Goal: Task Accomplishment & Management: Use online tool/utility

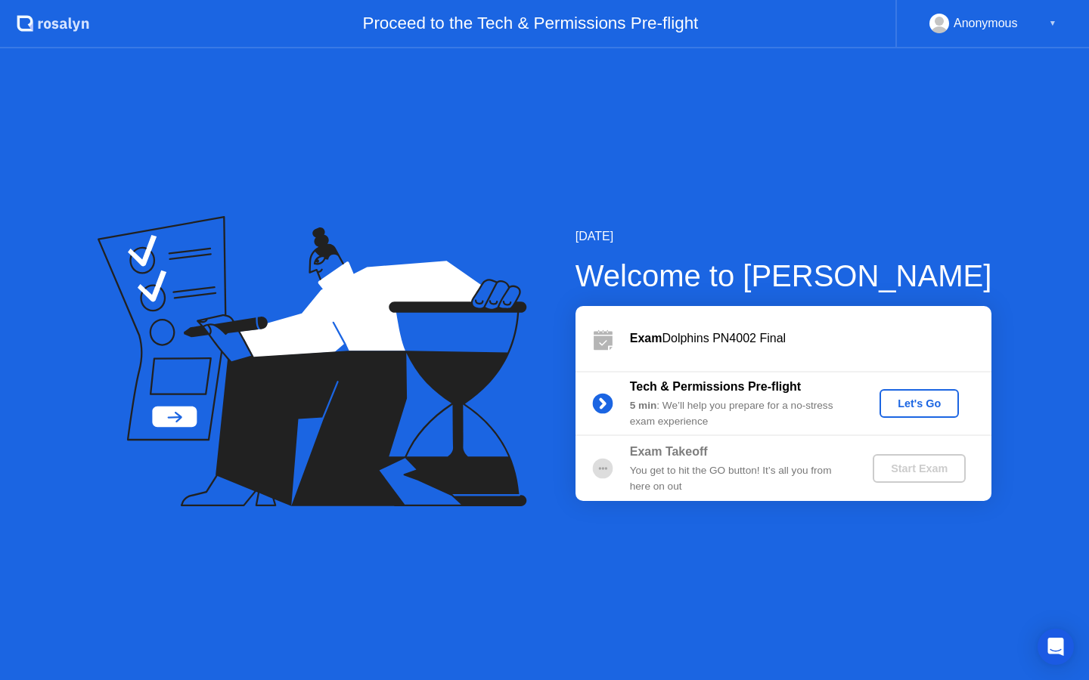
click at [902, 402] on div "Let's Go" at bounding box center [918, 404] width 67 height 12
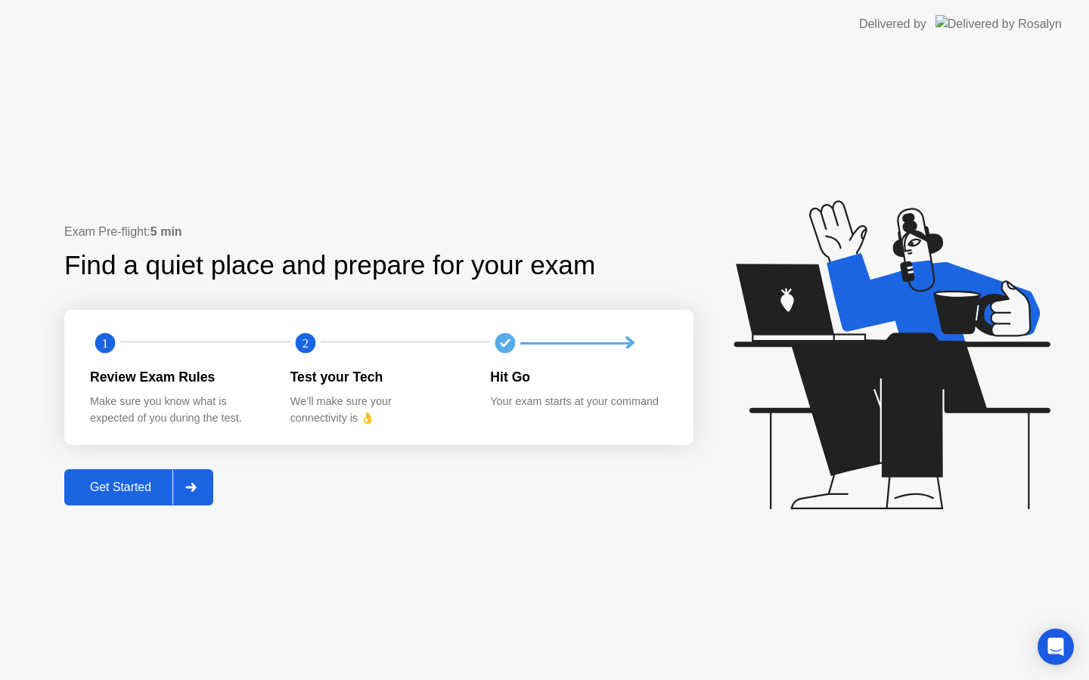
click at [154, 491] on div "Get Started" at bounding box center [121, 488] width 104 height 14
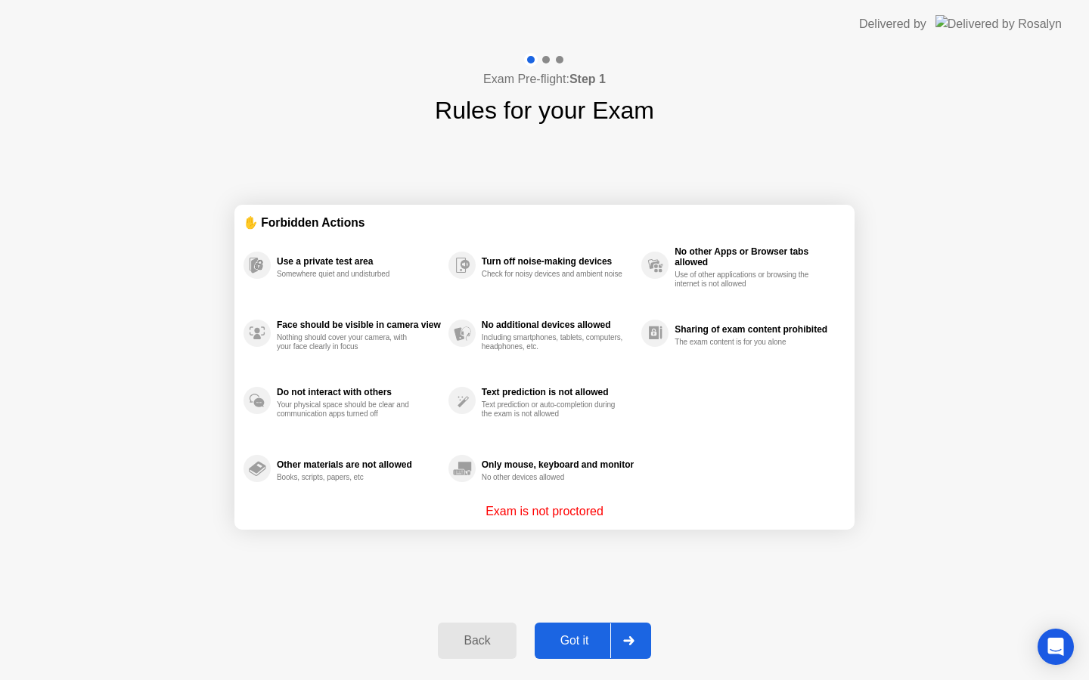
click at [571, 635] on div "Got it" at bounding box center [574, 641] width 71 height 14
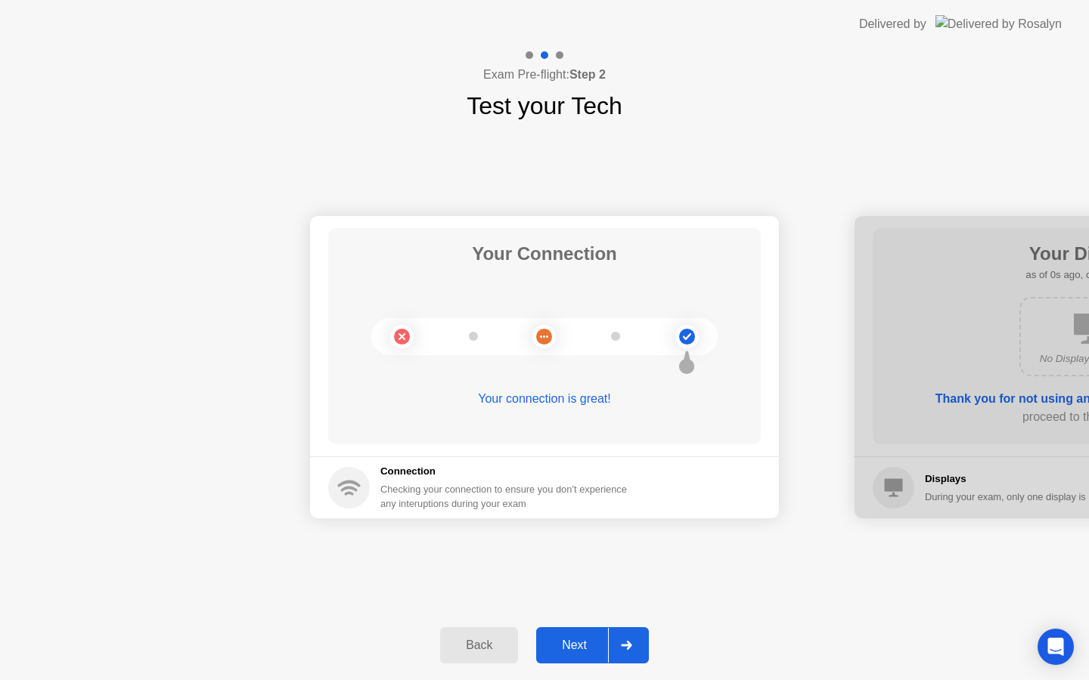
click at [566, 633] on button "Next" at bounding box center [592, 645] width 113 height 36
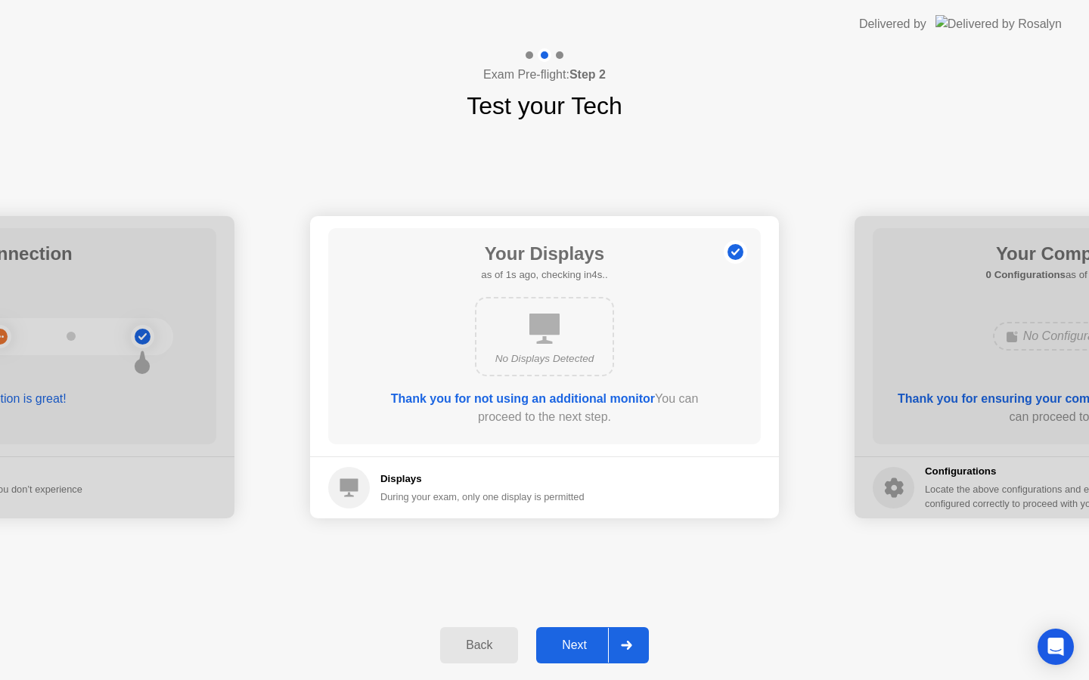
click at [567, 633] on button "Next" at bounding box center [592, 645] width 113 height 36
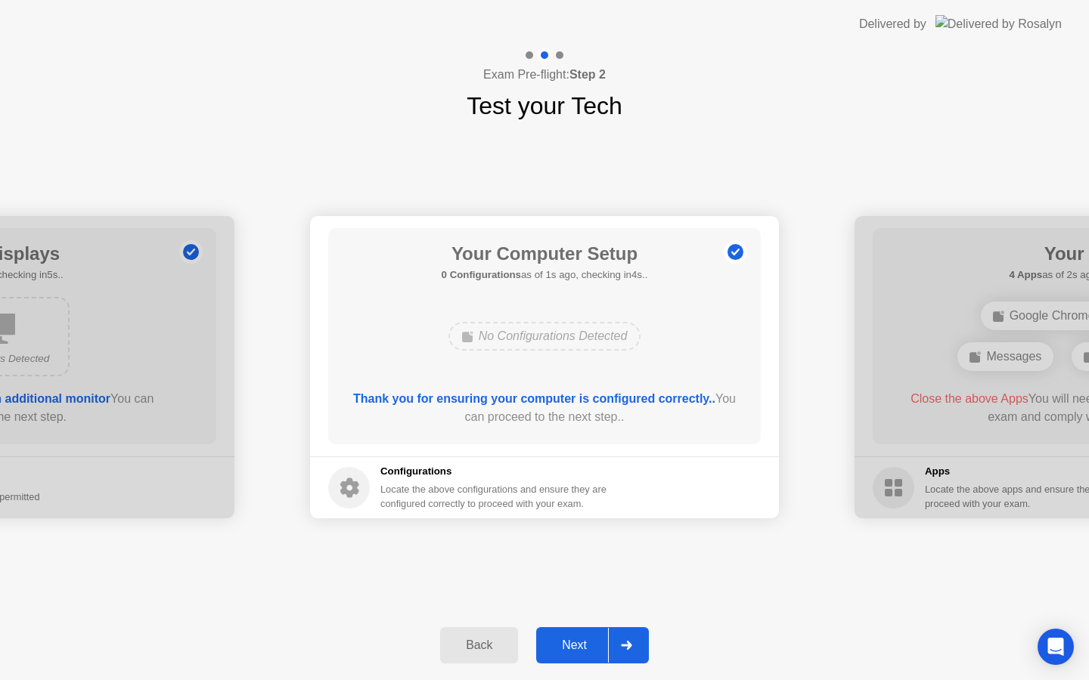
click at [568, 633] on button "Next" at bounding box center [592, 645] width 113 height 36
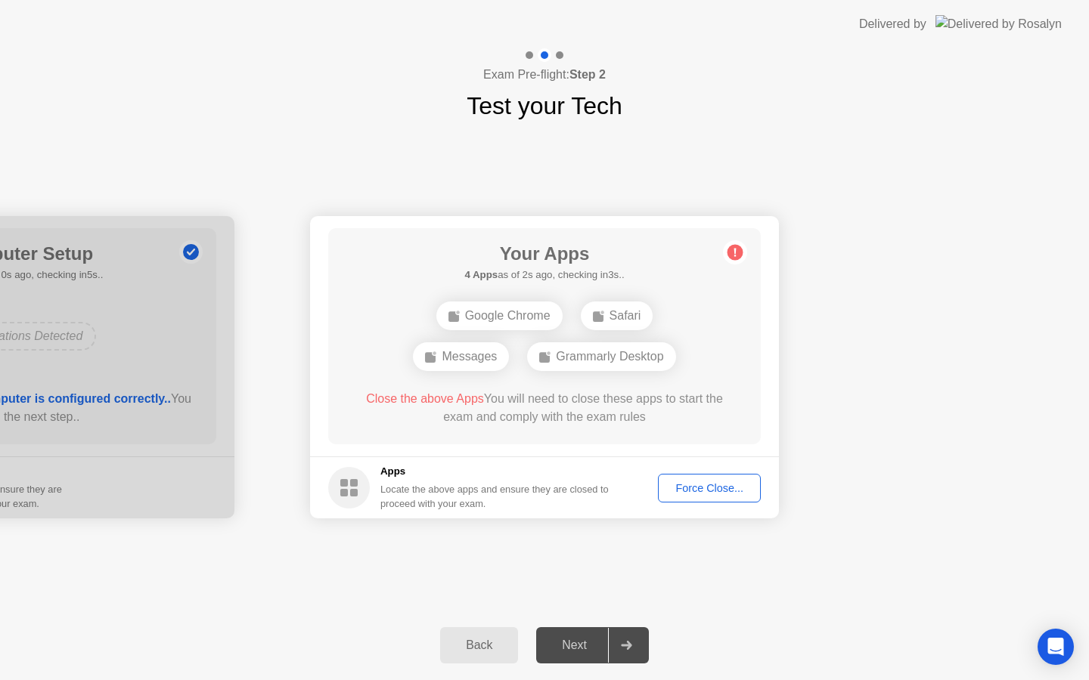
click at [697, 494] on div "Force Close..." at bounding box center [709, 488] width 92 height 12
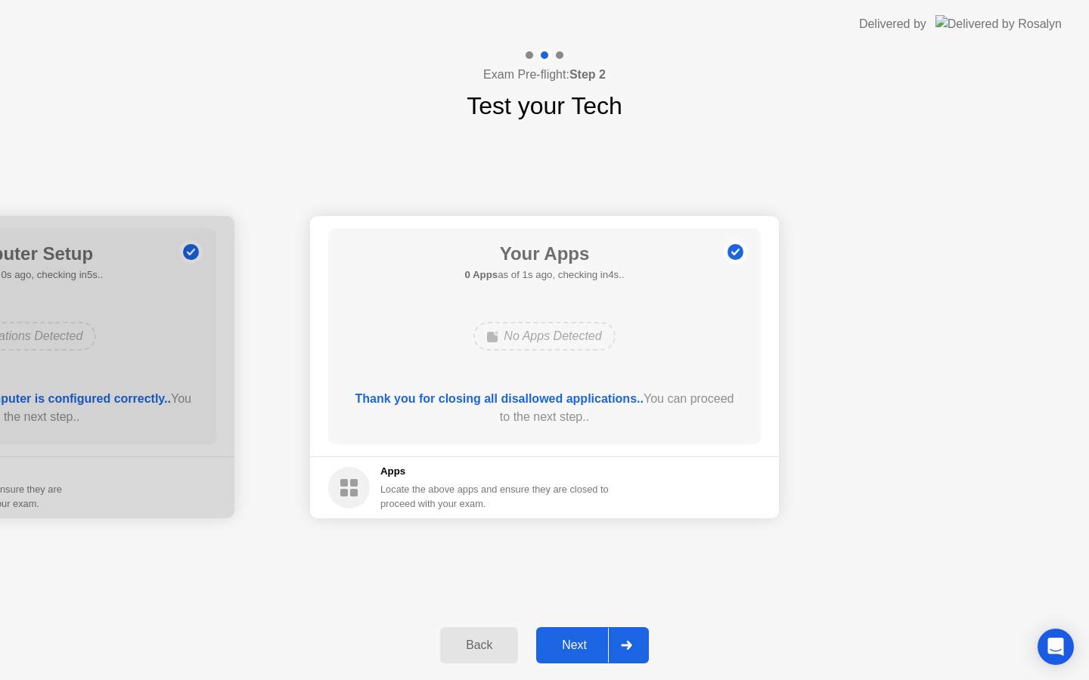
click at [564, 628] on button "Next" at bounding box center [592, 645] width 113 height 36
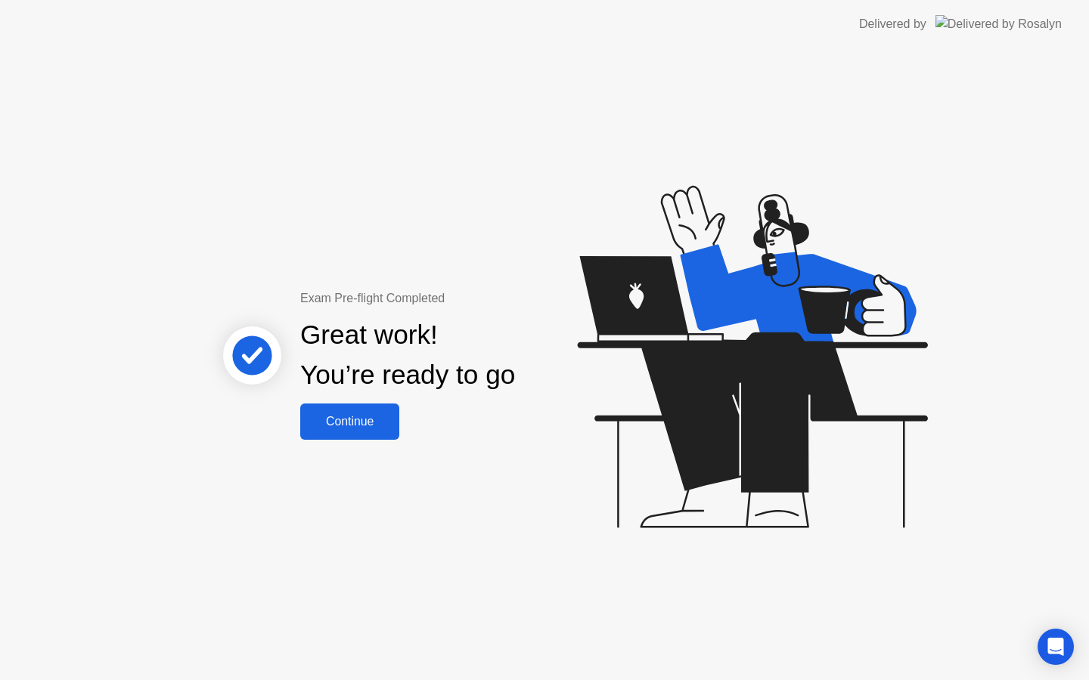
click at [345, 422] on div "Continue" at bounding box center [350, 422] width 90 height 14
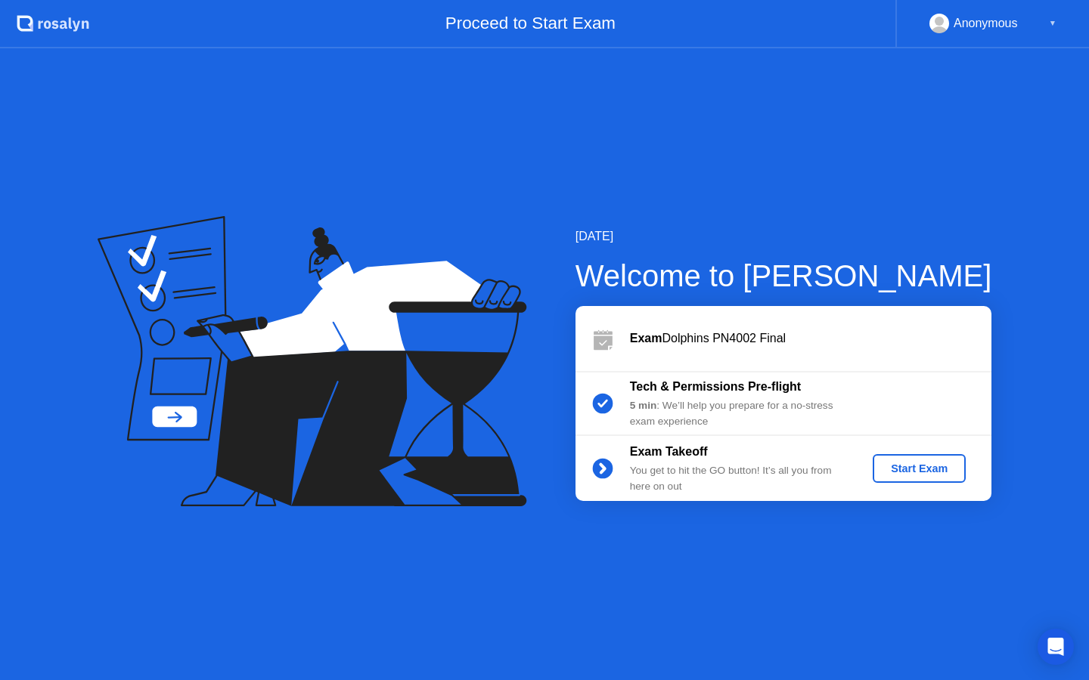
click at [882, 463] on div "Start Exam" at bounding box center [918, 469] width 81 height 12
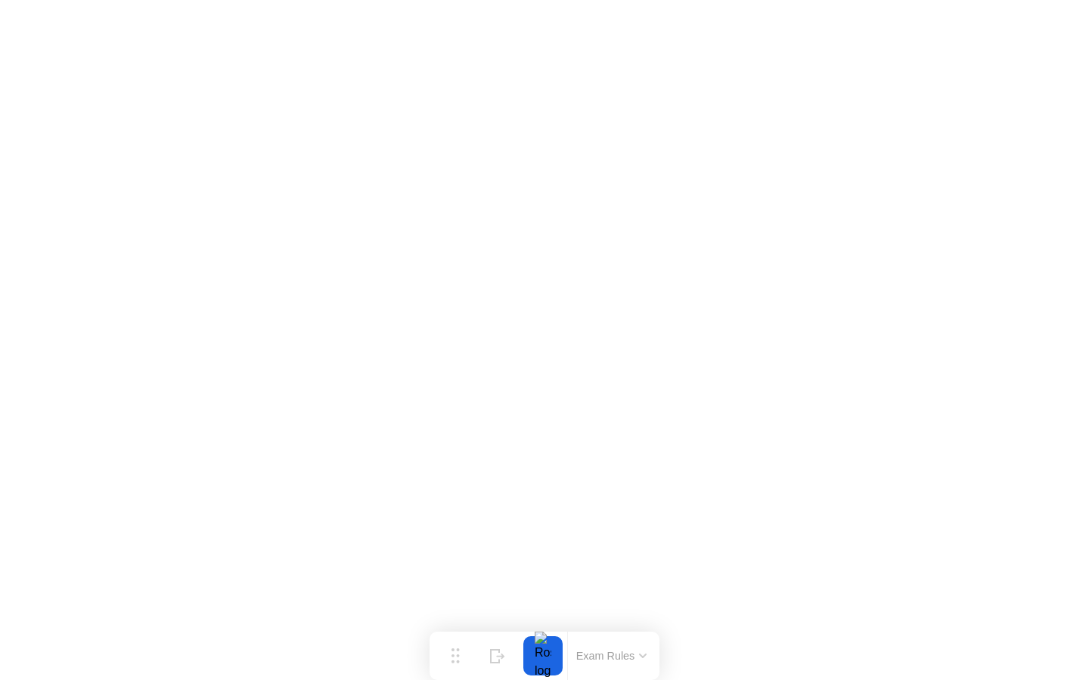
click at [637, 655] on button "Exam Rules" at bounding box center [611, 656] width 80 height 14
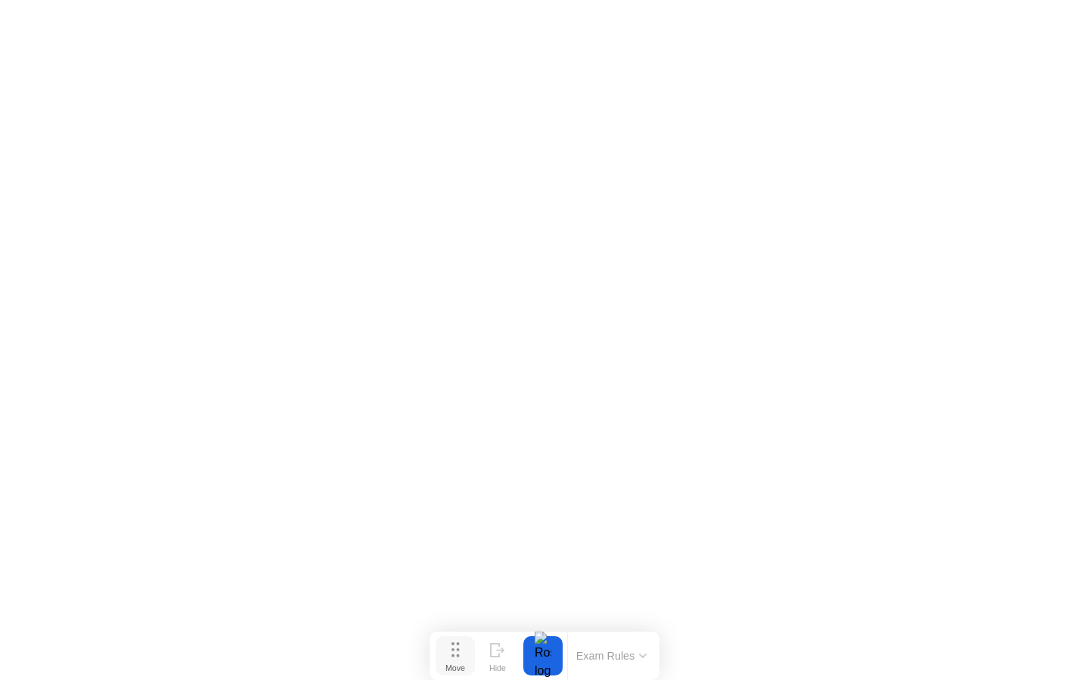
click at [456, 664] on div "Move" at bounding box center [455, 668] width 20 height 9
click at [498, 646] on icon at bounding box center [495, 650] width 8 height 13
click at [1028, 640] on button "Show" at bounding box center [1029, 656] width 39 height 39
click at [590, 649] on button "Exam Rules" at bounding box center [611, 656] width 80 height 14
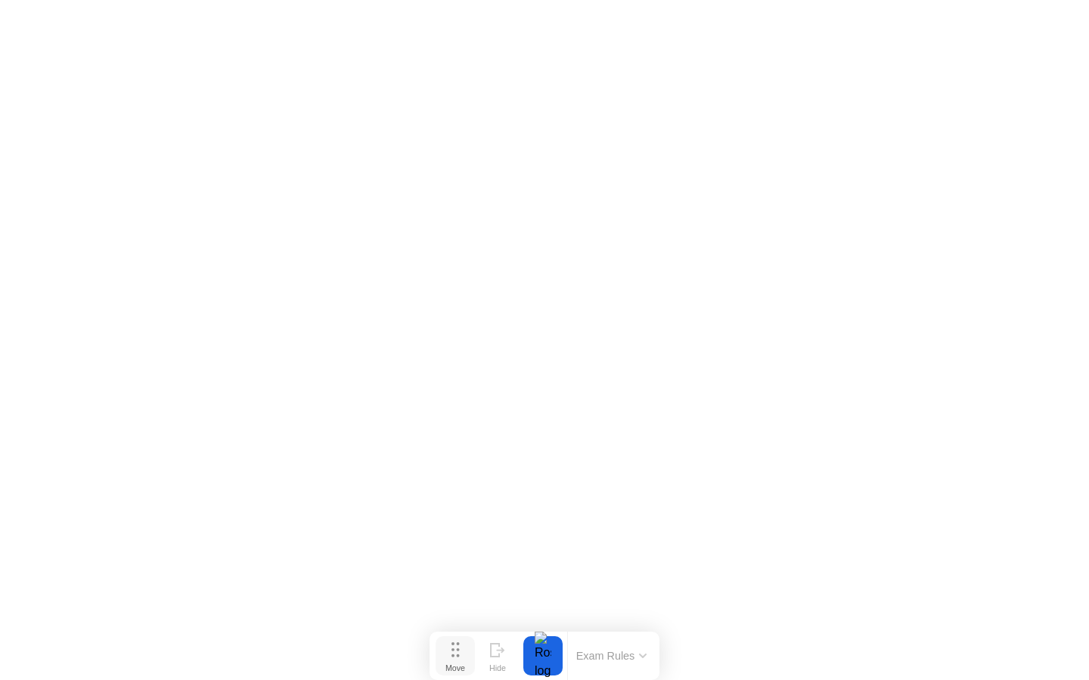
click at [451, 650] on button "Move" at bounding box center [454, 656] width 39 height 39
click at [451, 650] on circle at bounding box center [452, 650] width 3 height 3
click at [445, 667] on div "Move" at bounding box center [455, 668] width 20 height 9
click at [458, 664] on div "Move" at bounding box center [455, 668] width 20 height 9
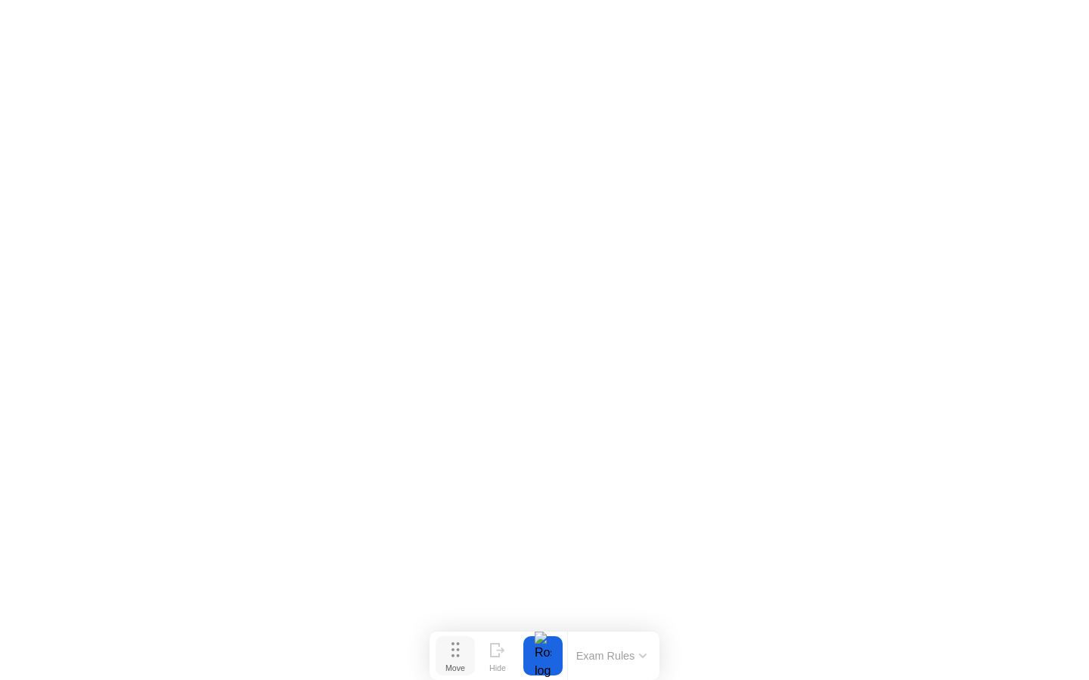
click at [458, 664] on div "Move" at bounding box center [455, 668] width 20 height 9
click at [448, 664] on div "Move" at bounding box center [455, 668] width 20 height 9
click at [443, 654] on button "Move" at bounding box center [454, 656] width 39 height 39
click at [452, 656] on circle at bounding box center [452, 656] width 3 height 3
click at [612, 657] on button "Exam Rules" at bounding box center [611, 656] width 80 height 14
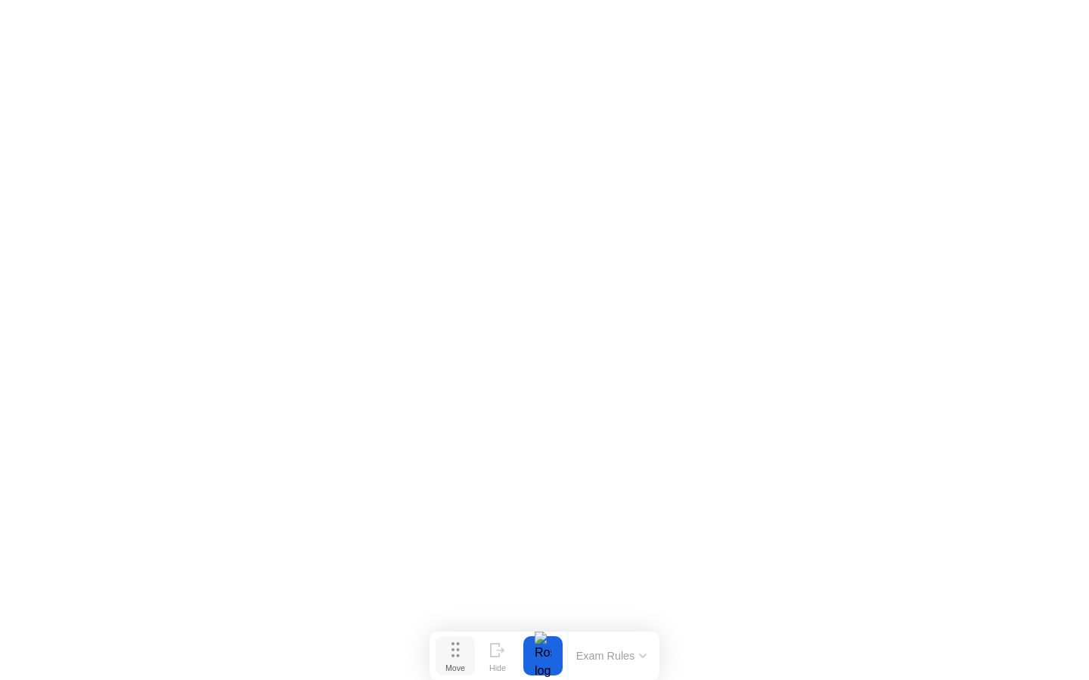
click at [451, 671] on div "Move" at bounding box center [455, 668] width 20 height 9
click at [584, 663] on button "Exam Rules" at bounding box center [611, 656] width 80 height 14
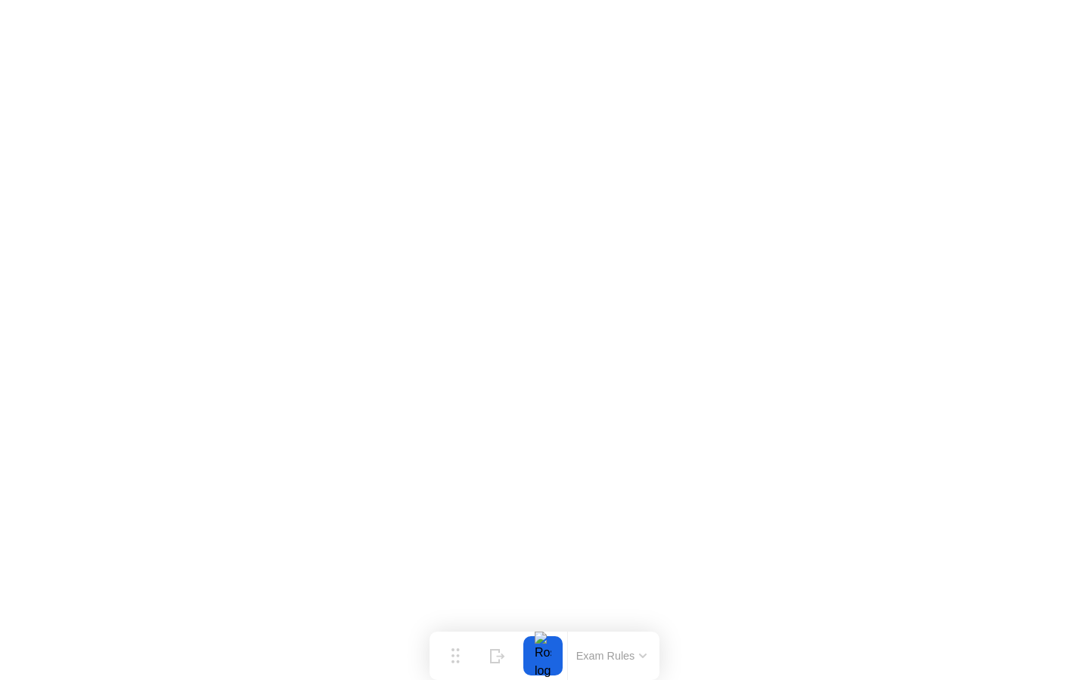
click at [615, 658] on button "Exam Rules" at bounding box center [611, 656] width 80 height 14
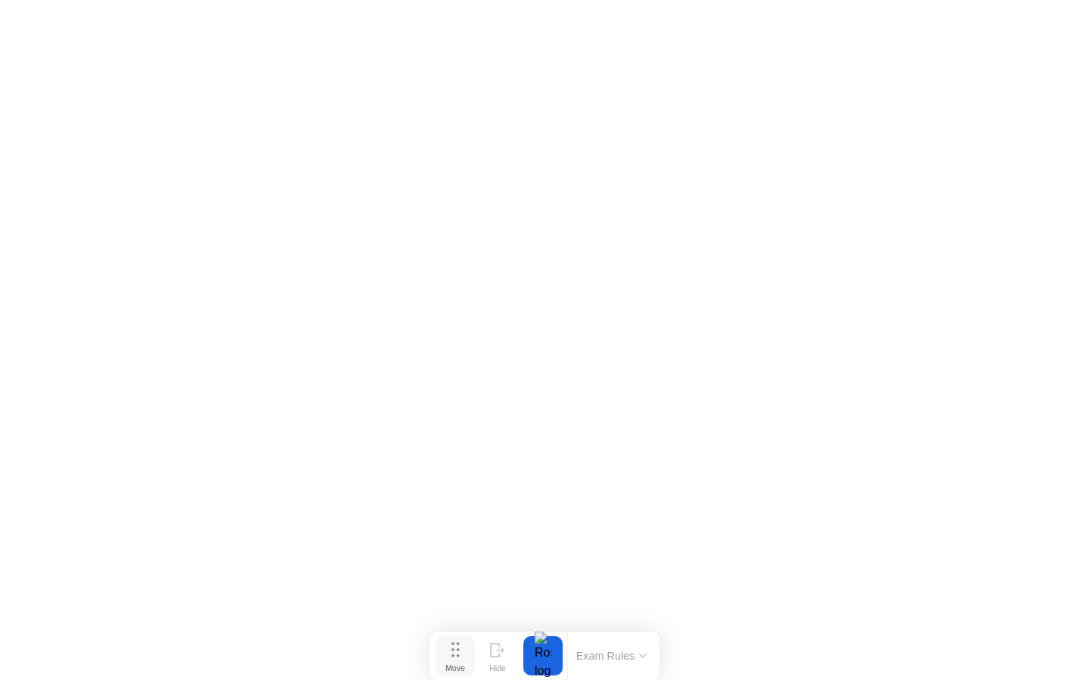
click at [469, 653] on button "Move" at bounding box center [454, 656] width 39 height 39
drag, startPoint x: 509, startPoint y: 667, endPoint x: 427, endPoint y: 667, distance: 81.6
click at [485, 667] on button "Hide" at bounding box center [497, 656] width 39 height 39
click at [1018, 649] on button "Show" at bounding box center [1029, 656] width 39 height 39
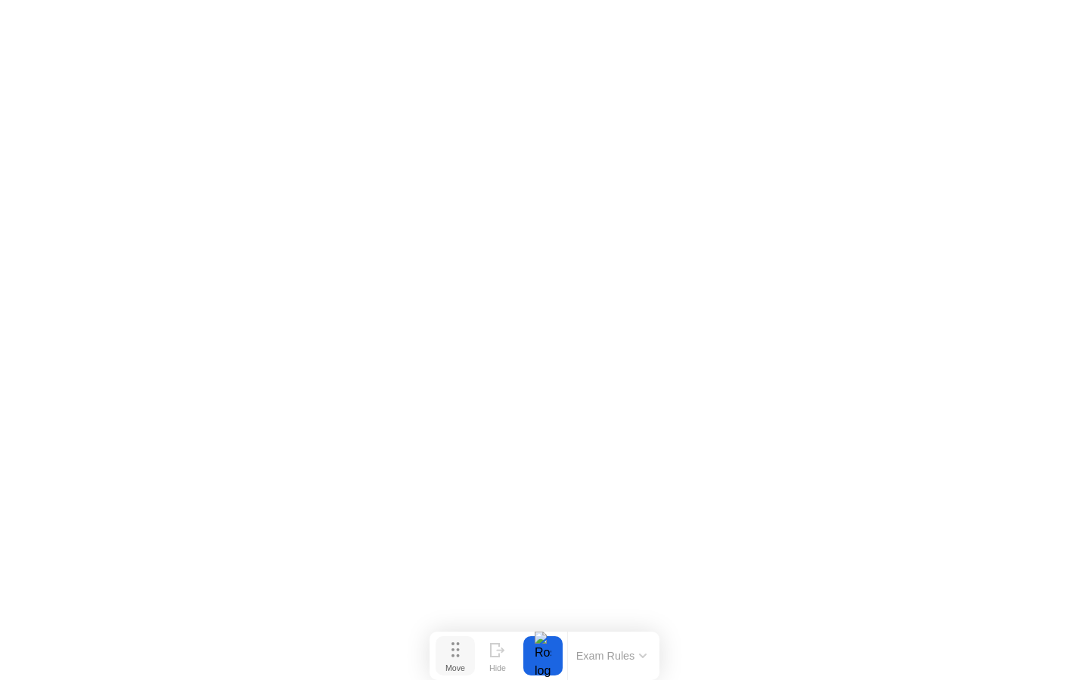
click at [445, 667] on div "Move" at bounding box center [455, 668] width 20 height 9
click at [455, 665] on div "Move" at bounding box center [455, 668] width 20 height 9
drag, startPoint x: 439, startPoint y: 648, endPoint x: 480, endPoint y: 643, distance: 41.1
click at [480, 643] on button "Move" at bounding box center [495, 651] width 39 height 39
click at [545, 659] on div "Hide" at bounding box center [538, 663] width 17 height 9
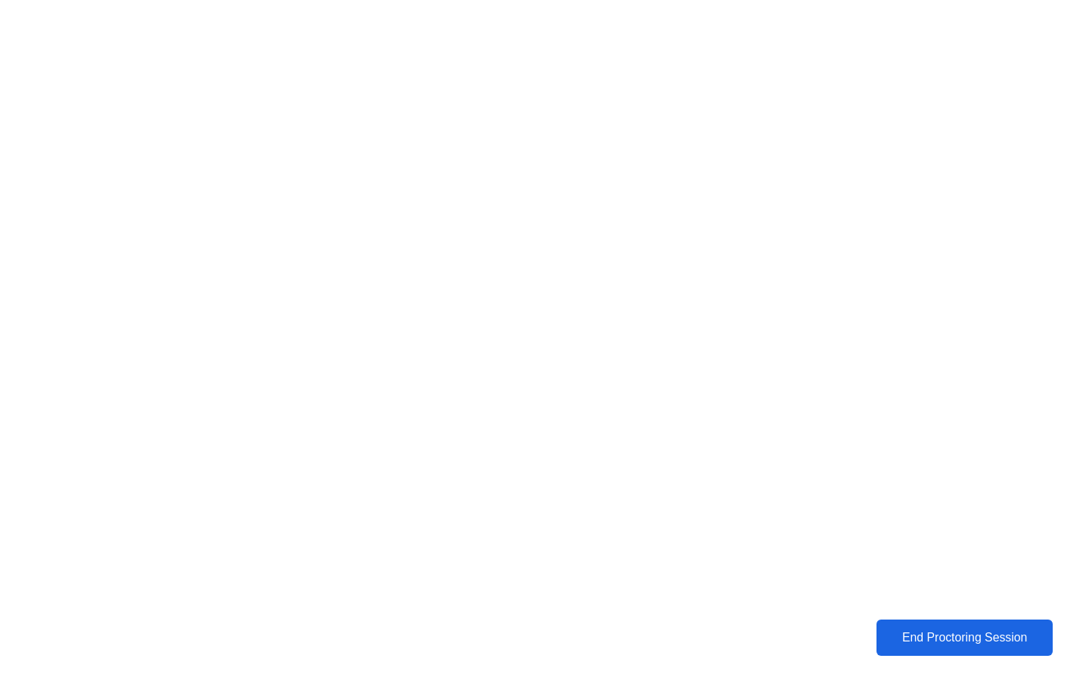
click at [887, 645] on div "End Proctoring Session" at bounding box center [964, 638] width 167 height 14
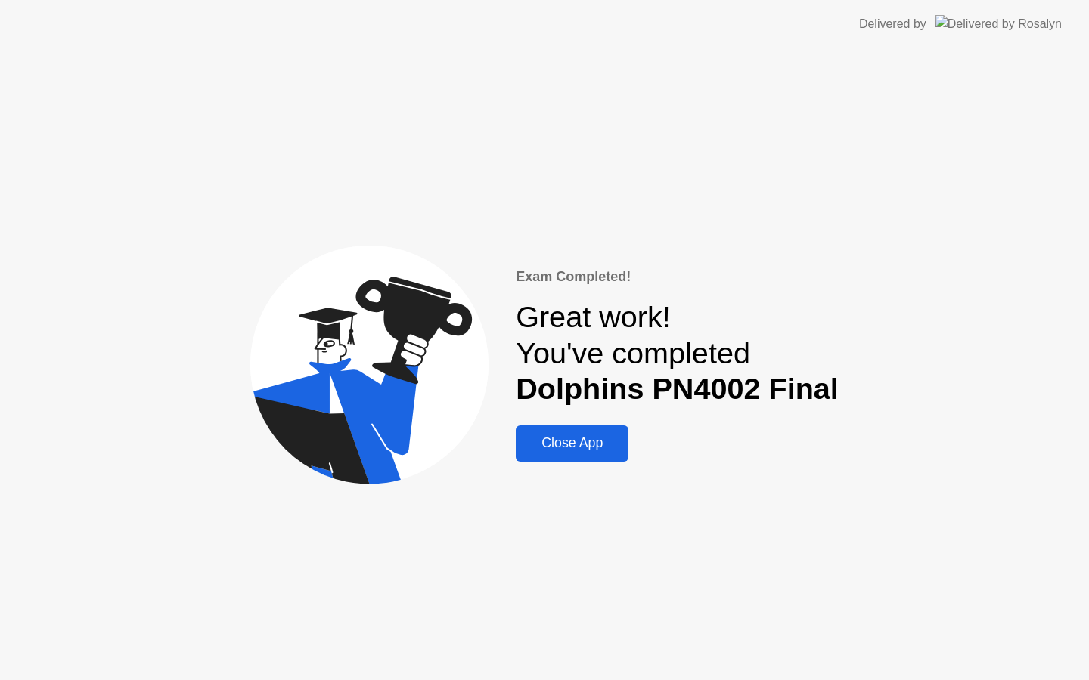
click at [592, 451] on div "Close App" at bounding box center [572, 443] width 104 height 16
